Goal: Find specific page/section: Find specific page/section

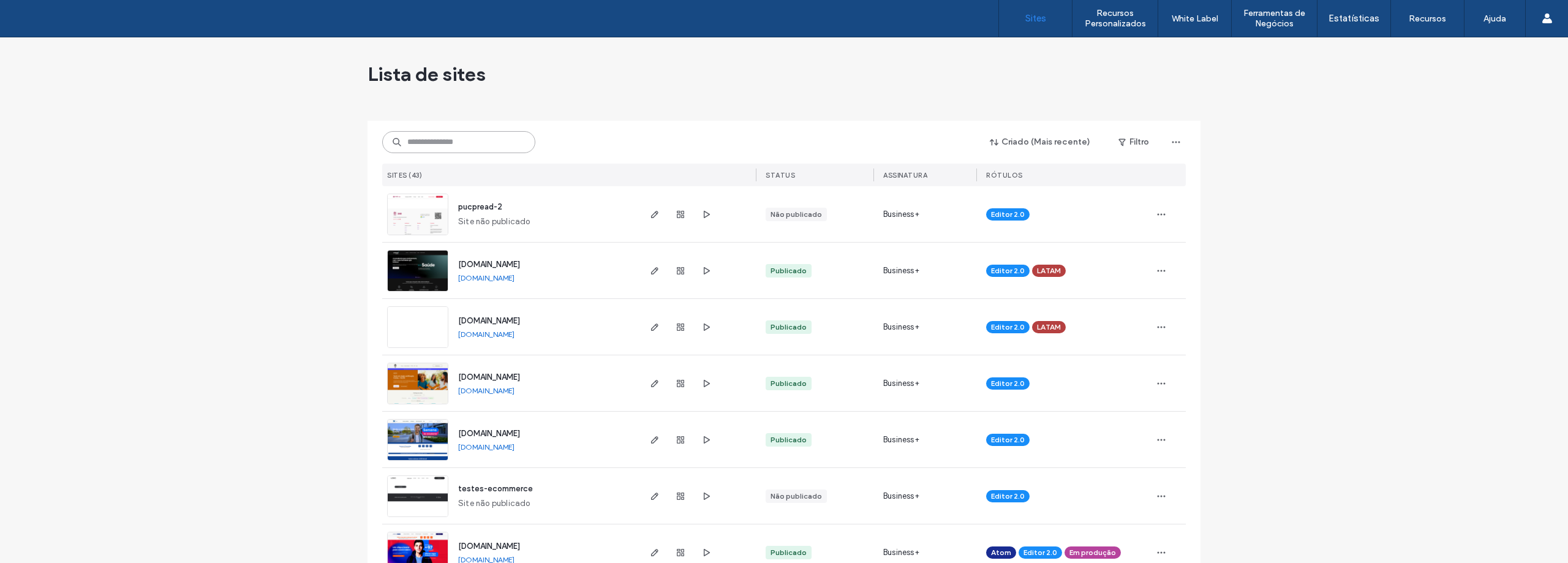
click at [444, 142] on input at bounding box center [458, 142] width 153 height 22
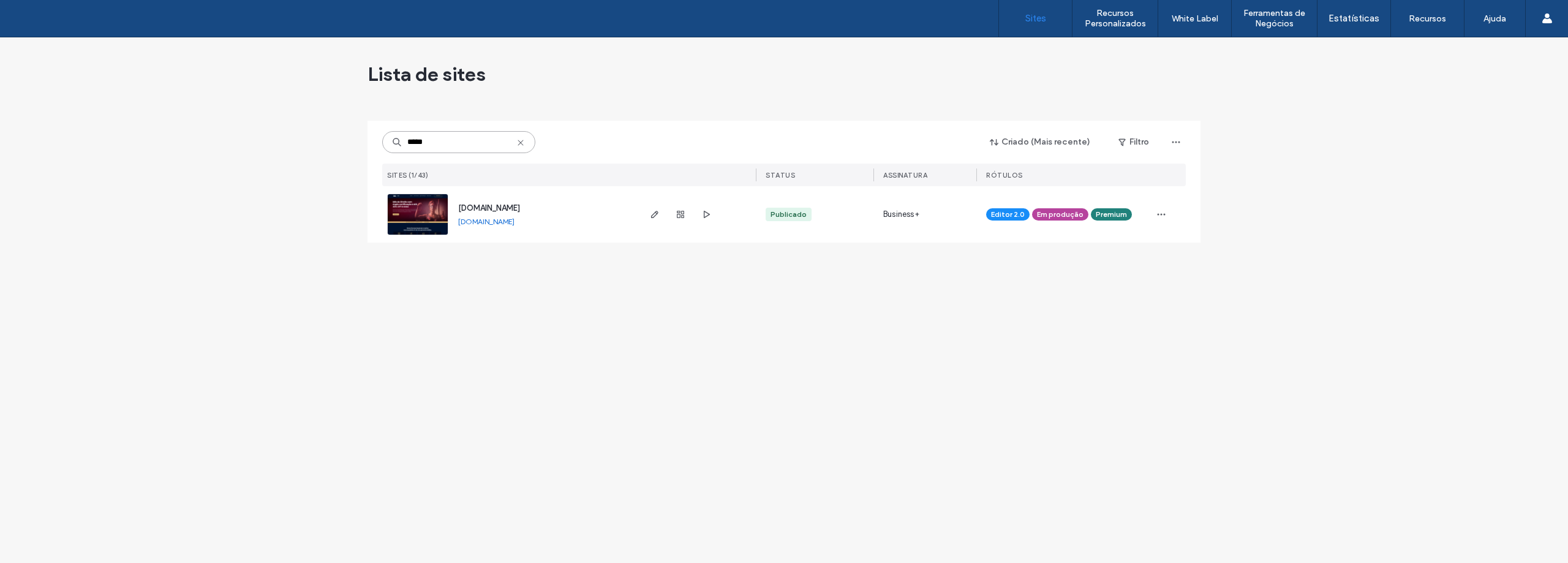
type input "*****"
click at [429, 214] on img at bounding box center [418, 236] width 60 height 83
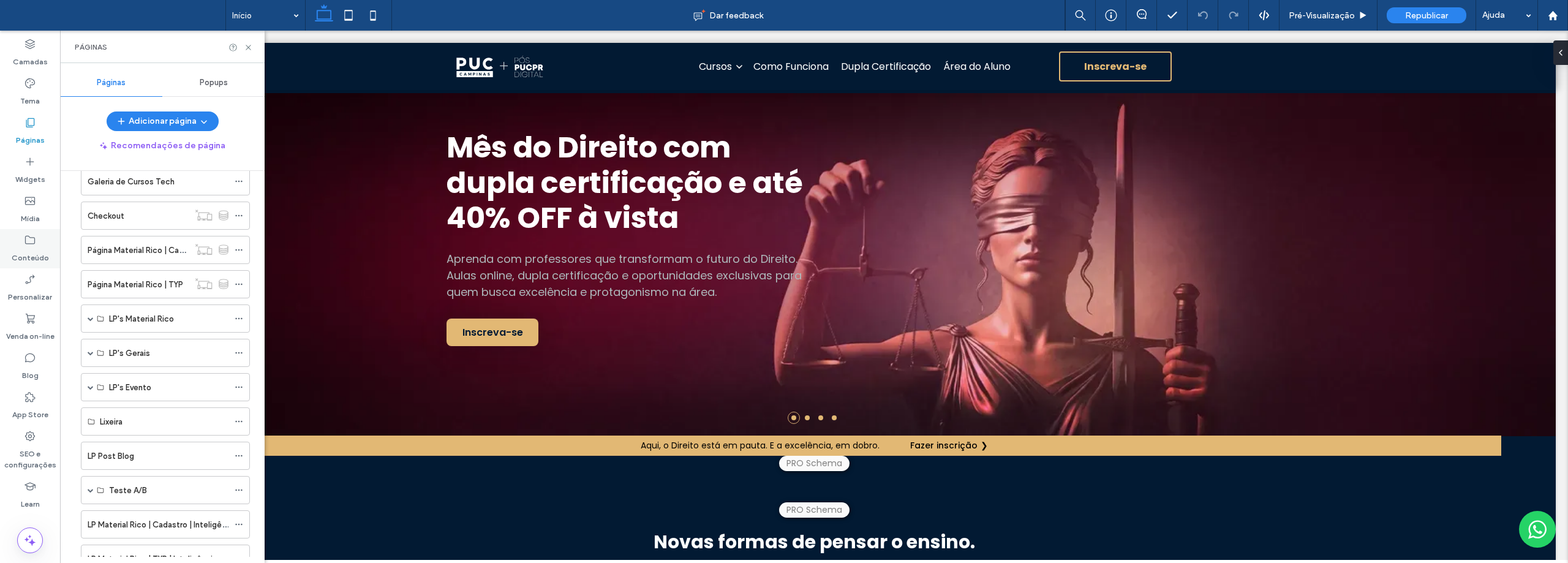
click at [25, 246] on icon at bounding box center [30, 240] width 12 height 12
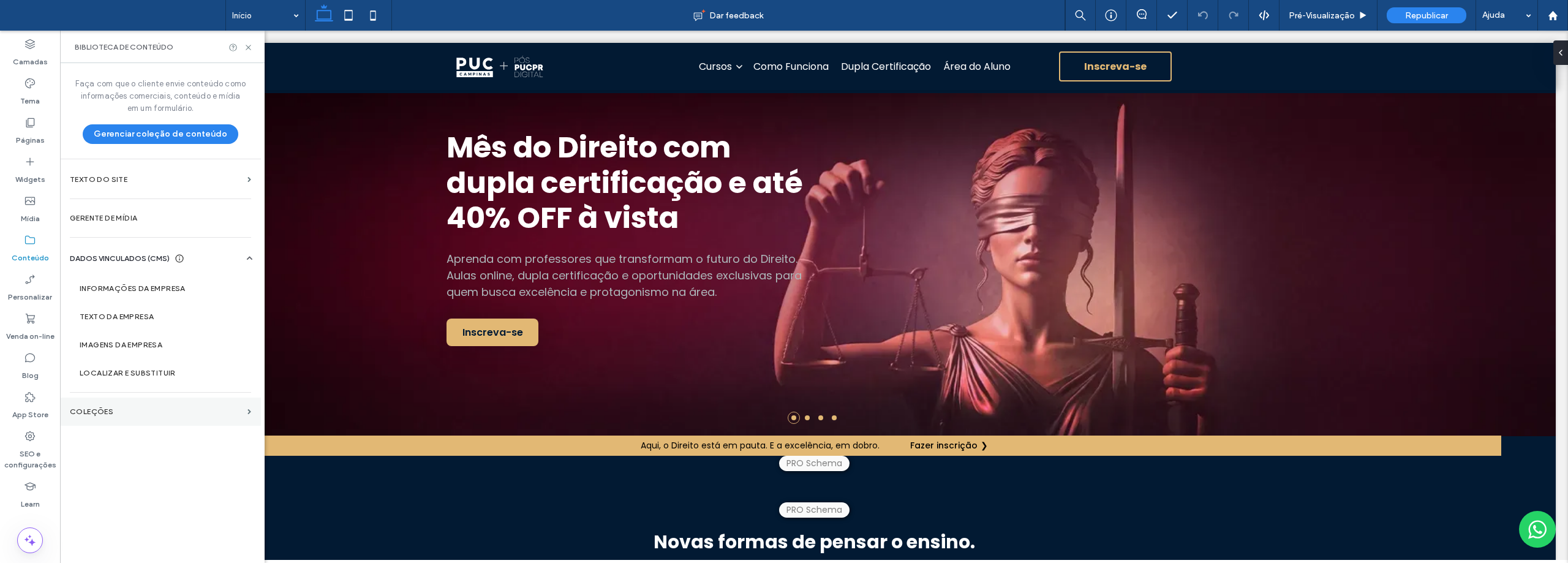
click at [94, 409] on label "COLEÇÕES" at bounding box center [155, 412] width 173 height 9
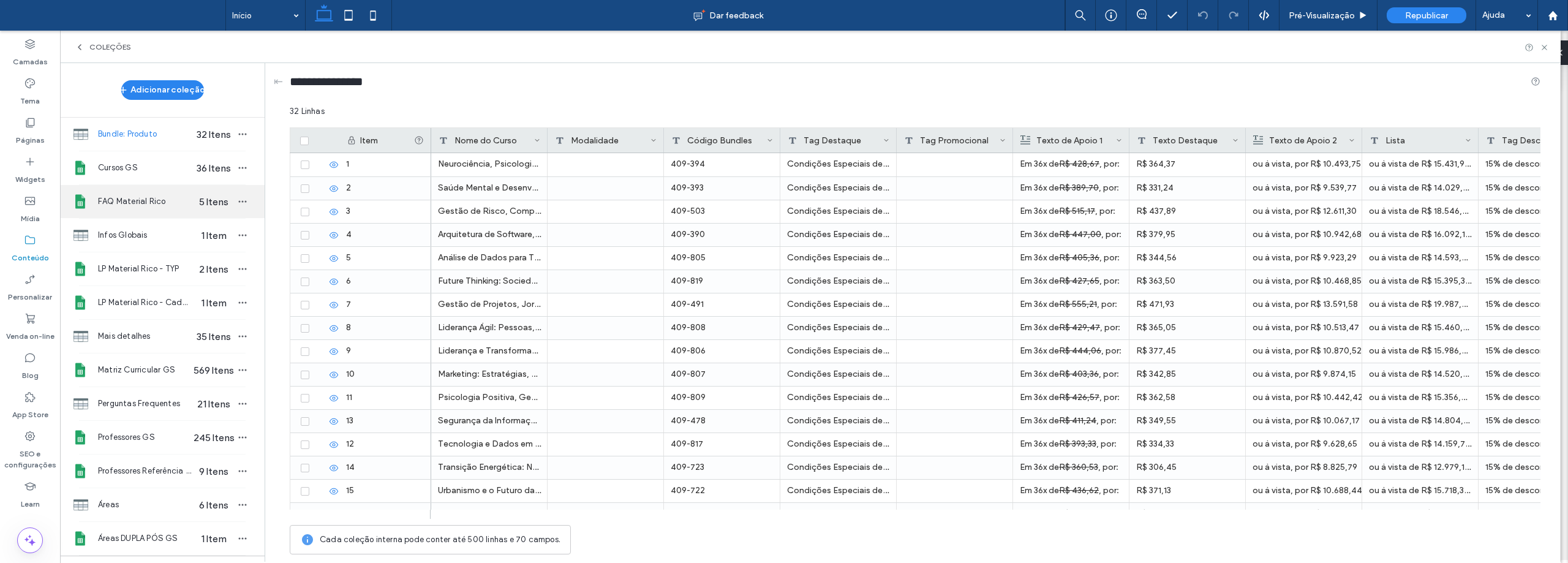
click at [143, 201] on span "FAQ Material Rico" at bounding box center [145, 202] width 95 height 12
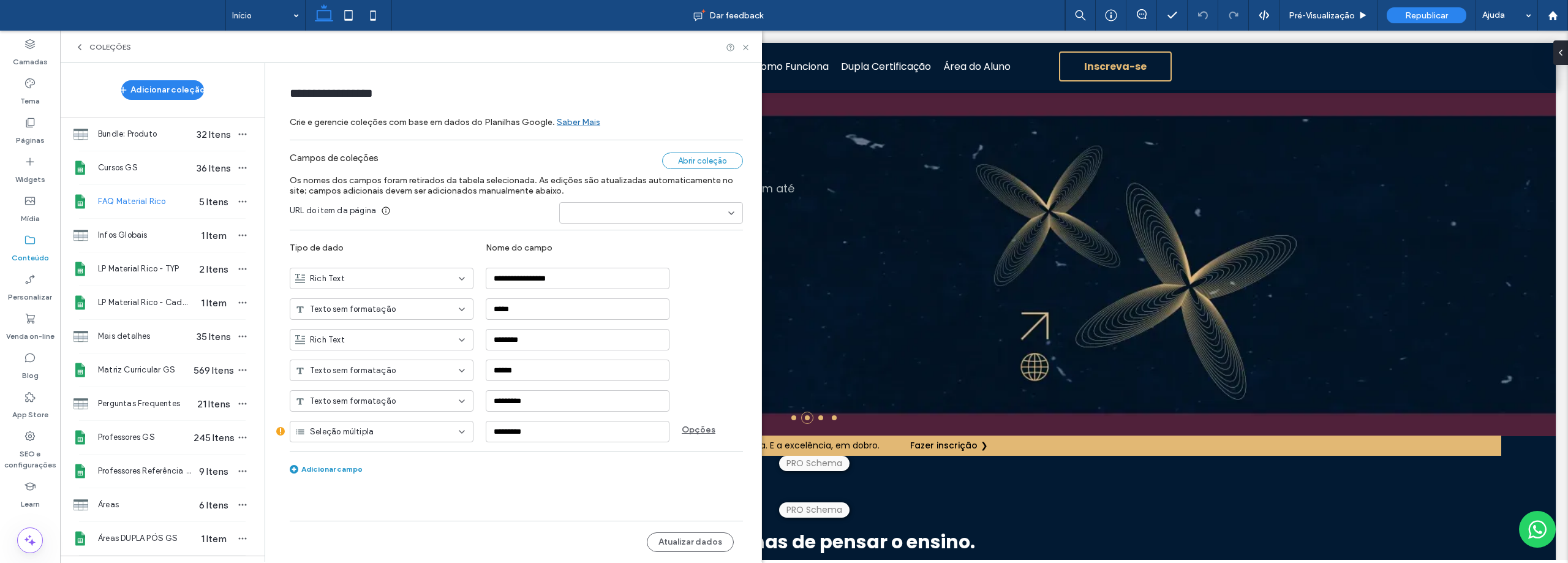
click at [711, 159] on div "Abrir coleção" at bounding box center [702, 161] width 81 height 17
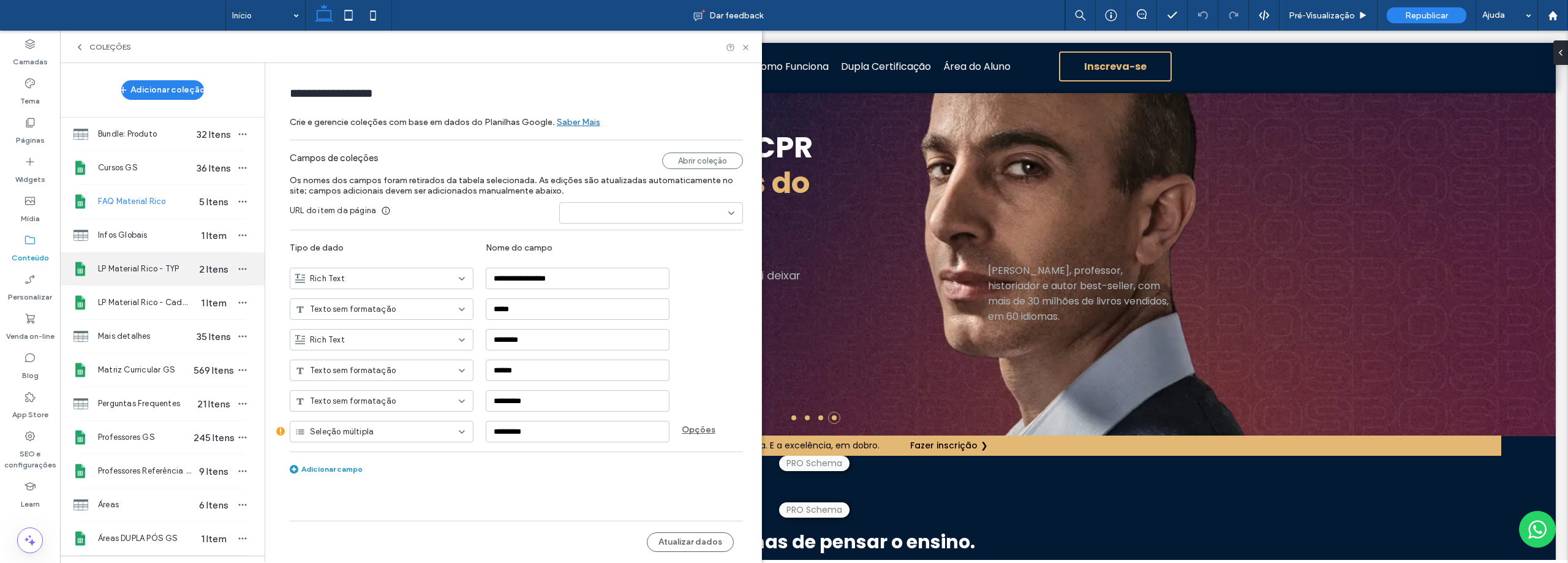
click at [159, 269] on span "LP Material Rico - TYP" at bounding box center [145, 269] width 95 height 12
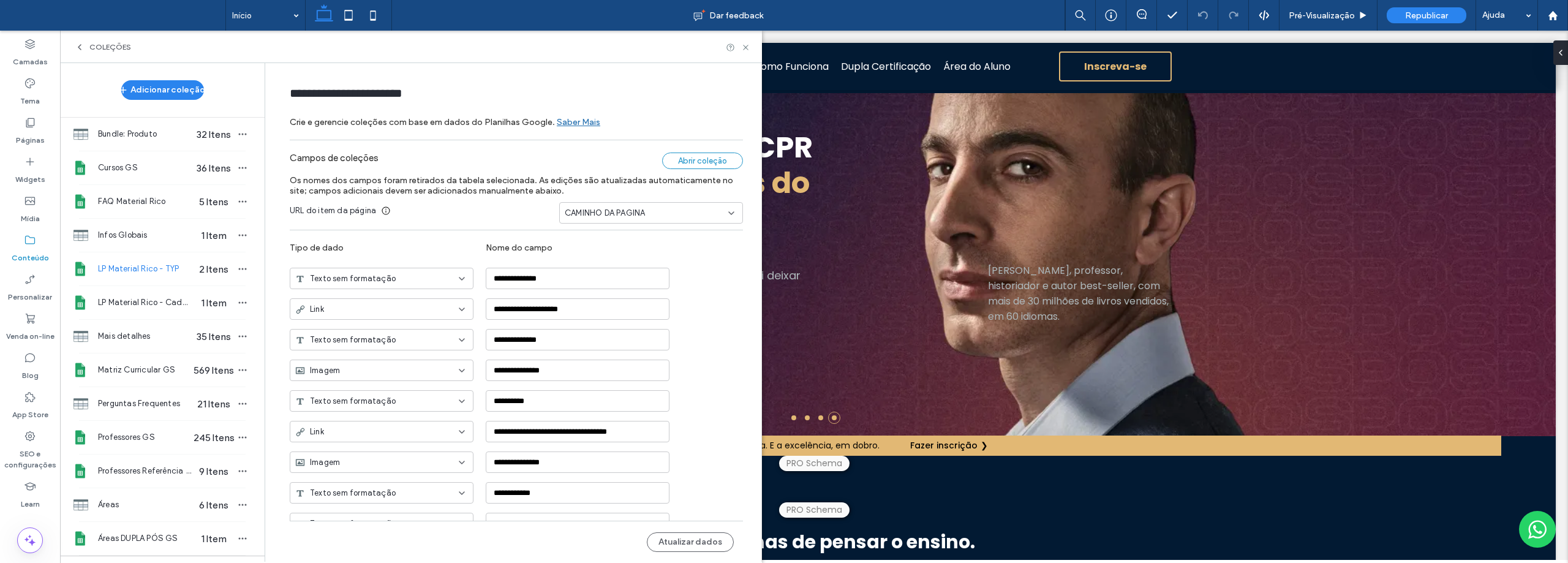
click at [694, 157] on div "Abrir coleção" at bounding box center [702, 161] width 81 height 17
click at [139, 305] on span "LP Material Rico - Cadastro" at bounding box center [145, 302] width 95 height 12
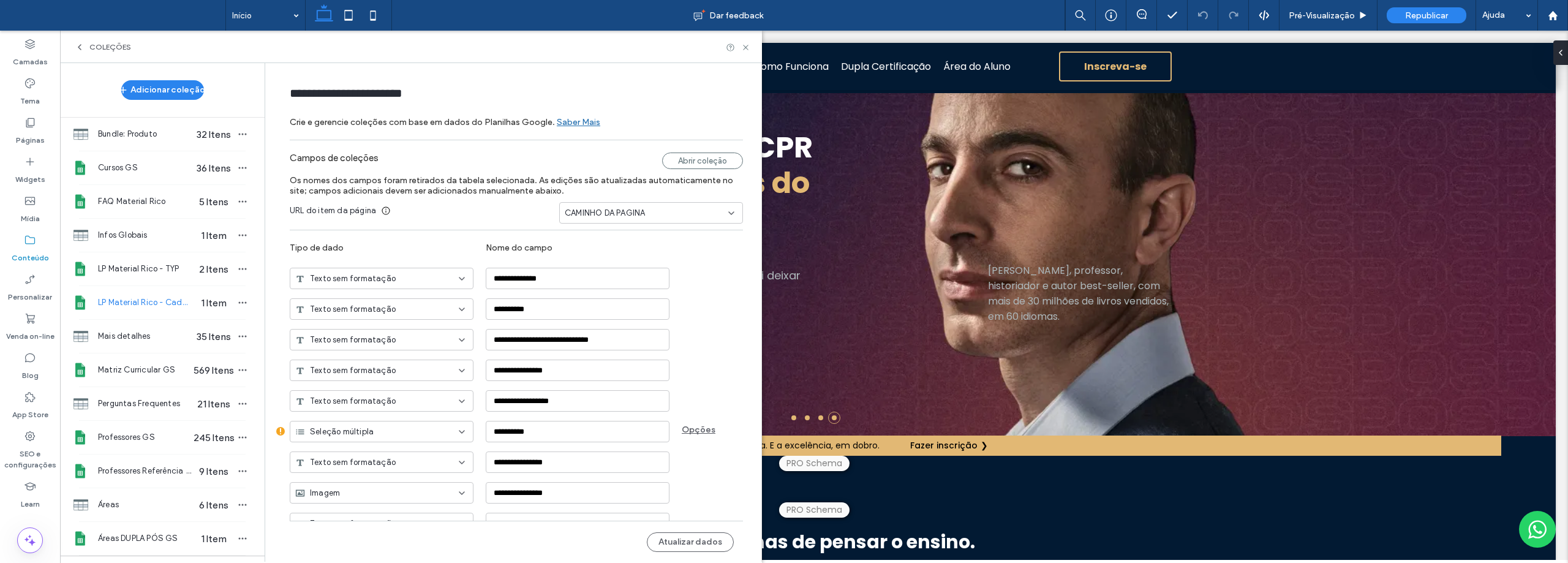
type input "**********"
click at [697, 162] on div "Abrir coleção" at bounding box center [702, 161] width 81 height 17
